Goal: Transaction & Acquisition: Download file/media

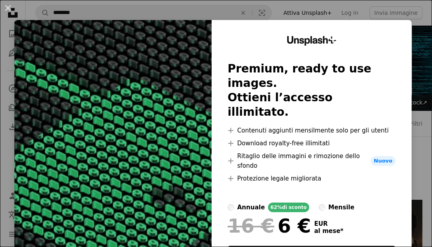
scroll to position [282, 0]
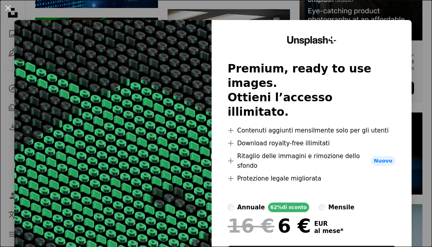
click at [428, 14] on div "An X shape Unsplash+ Premium, ready to use images. Ottieni l’accesso illimitato…" at bounding box center [216, 123] width 432 height 247
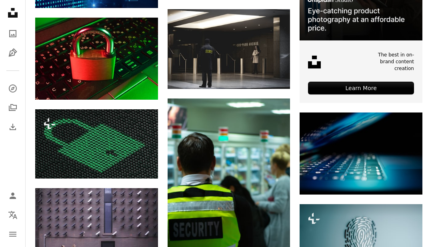
click at [125, 175] on img at bounding box center [96, 143] width 123 height 69
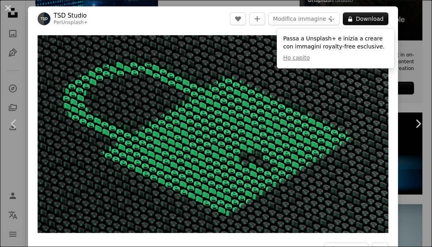
click at [383, 22] on button "A lock Download" at bounding box center [366, 18] width 46 height 13
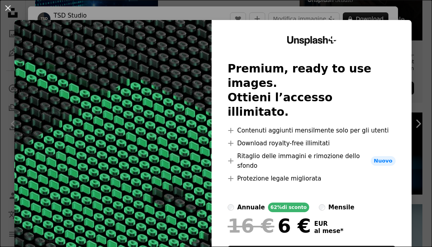
click at [431, 168] on div "An X shape Unsplash+ Premium, ready to use images. Ottieni l’accesso illimitato…" at bounding box center [216, 123] width 432 height 247
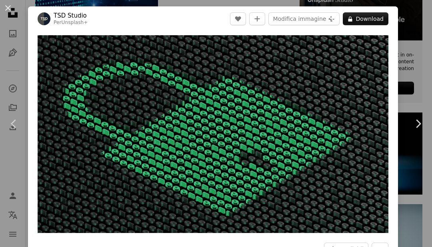
click at [20, 109] on div "An X shape Chevron left Chevron right TSD Studio Per Unsplash+ A heart A plus s…" at bounding box center [216, 123] width 432 height 247
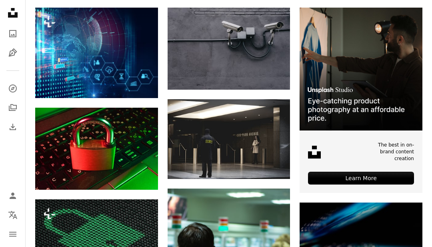
scroll to position [192, 0]
click at [53, 135] on img at bounding box center [96, 149] width 123 height 82
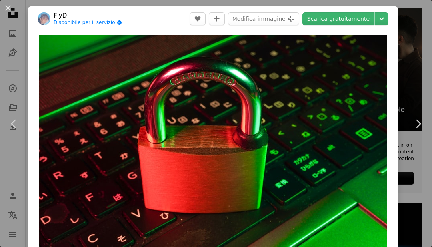
click at [360, 14] on link "Scarica gratuitamente" at bounding box center [338, 18] width 72 height 13
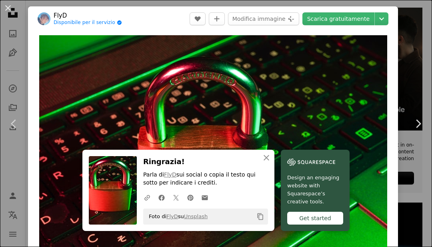
click at [6, 66] on div "An X shape Chevron left Chevron right An X shape Chiudi Ringrazia! Parla di Fly…" at bounding box center [216, 123] width 432 height 247
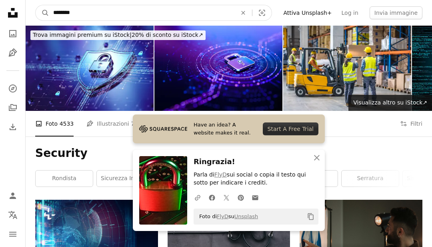
click at [51, 13] on input "********" at bounding box center [141, 12] width 185 height 15
click at [219, 18] on input "**********" at bounding box center [141, 12] width 185 height 15
type input "**********"
click at [42, 13] on button "A magnifying glass" at bounding box center [43, 12] width 14 height 15
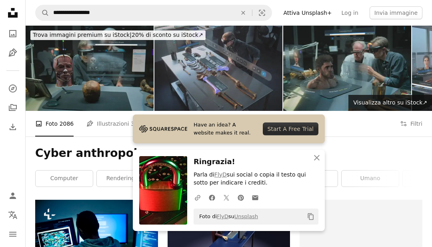
click at [315, 159] on icon "An X shape" at bounding box center [317, 158] width 10 height 10
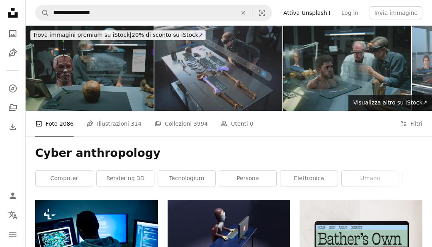
click at [252, 12] on icon "An X shape" at bounding box center [243, 13] width 18 height 6
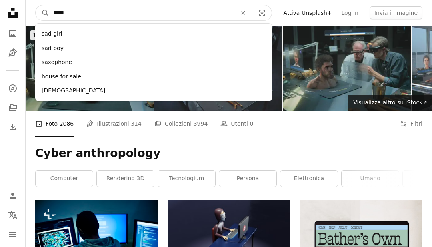
type input "******"
click at [42, 13] on button "A magnifying glass" at bounding box center [43, 12] width 14 height 15
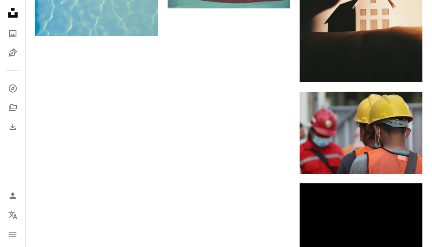
scroll to position [870, 0]
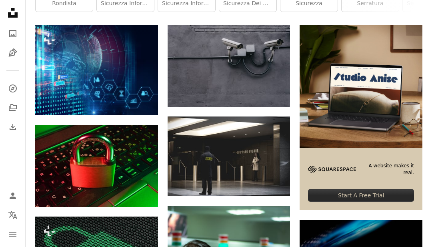
scroll to position [116, 0]
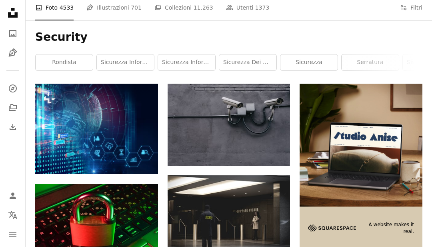
click at [72, 120] on img at bounding box center [96, 129] width 123 height 90
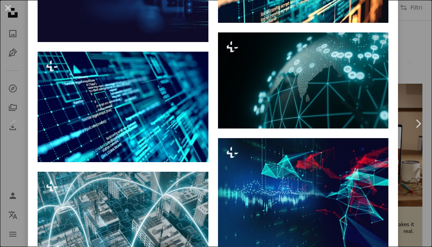
scroll to position [2193, 0]
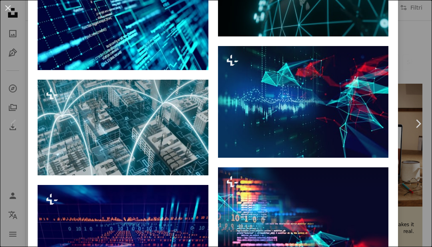
click at [420, 90] on div "An X shape Chevron left Chevron right Getty Images Per Unsplash+ A heart A plus…" at bounding box center [216, 123] width 432 height 247
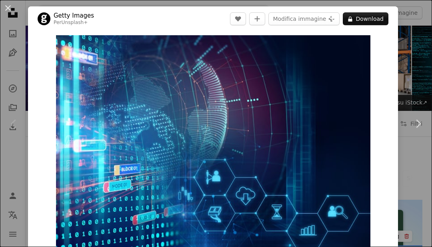
scroll to position [116, 0]
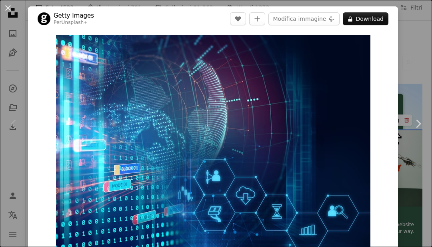
click at [426, 88] on div "An X shape Chevron left Chevron right Getty Images Per Unsplash+ A heart A plus…" at bounding box center [216, 123] width 432 height 247
click at [410, 68] on div "An X shape Chevron left Chevron right Getty Images Per Unsplash+ A heart A plus…" at bounding box center [216, 123] width 432 height 247
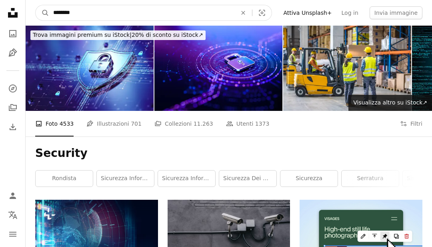
click at [68, 10] on input "********" at bounding box center [141, 12] width 185 height 15
type input "*"
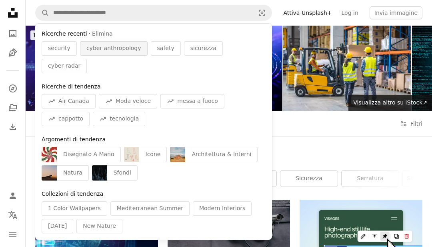
click at [100, 49] on span "cyber anthropology" at bounding box center [113, 48] width 55 height 8
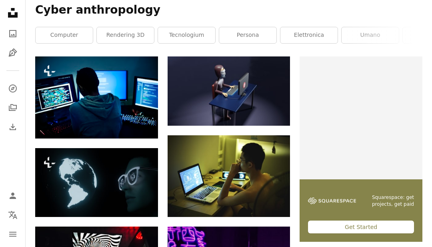
scroll to position [141, 0]
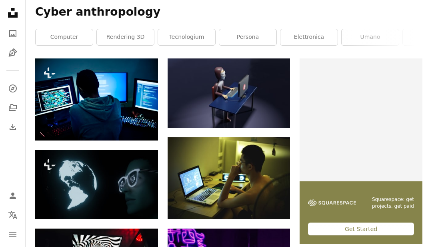
click at [84, 93] on img at bounding box center [96, 99] width 123 height 82
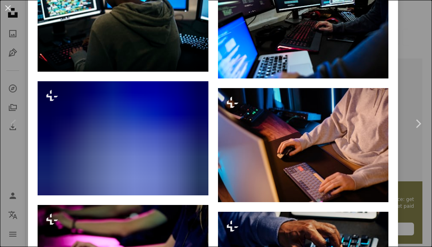
scroll to position [614, 0]
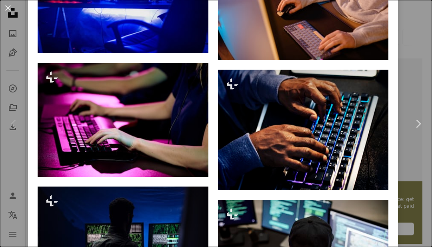
click at [431, 43] on div "An X shape Chevron left Chevron right Curated Lifestyle Per Unsplash+ A heart A…" at bounding box center [216, 123] width 432 height 247
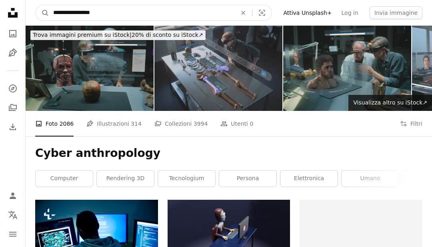
click at [98, 12] on input "**********" at bounding box center [141, 12] width 185 height 15
type input "*****"
click at [42, 13] on button "A magnifying glass" at bounding box center [43, 12] width 14 height 15
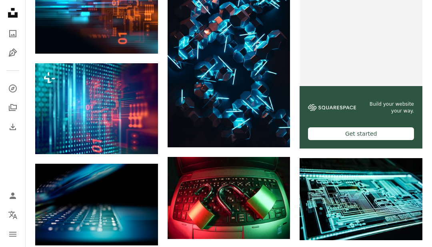
scroll to position [332, 0]
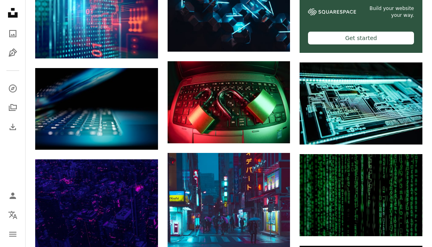
click at [270, 99] on img at bounding box center [228, 102] width 123 height 82
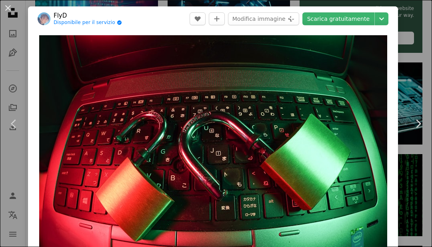
click at [365, 22] on link "Scarica gratuitamente" at bounding box center [338, 18] width 72 height 13
